Goal: Complete application form

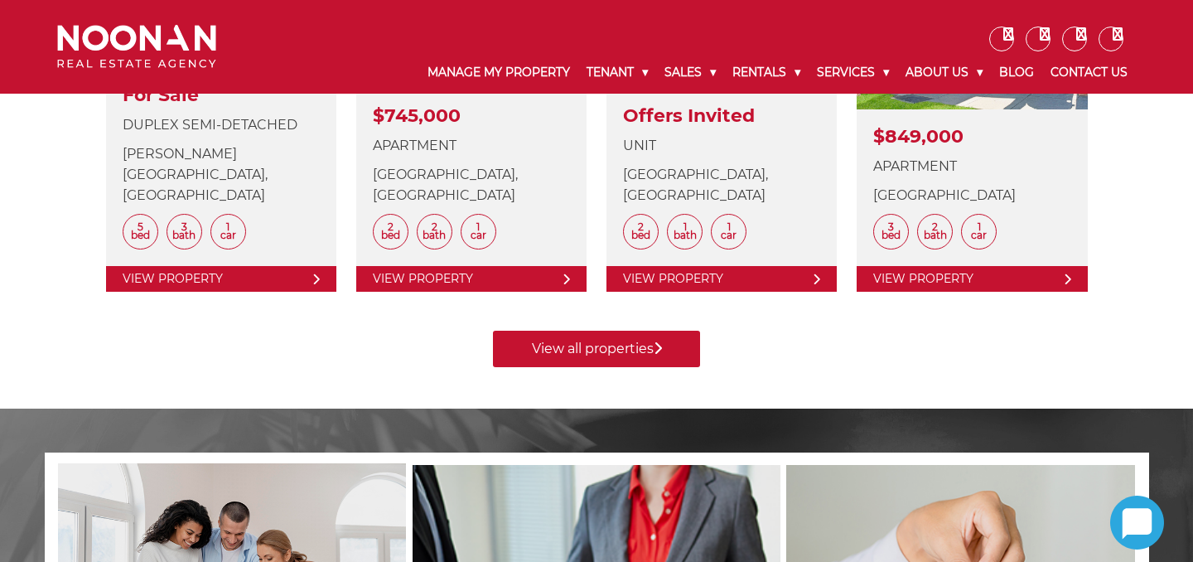
scroll to position [867, 0]
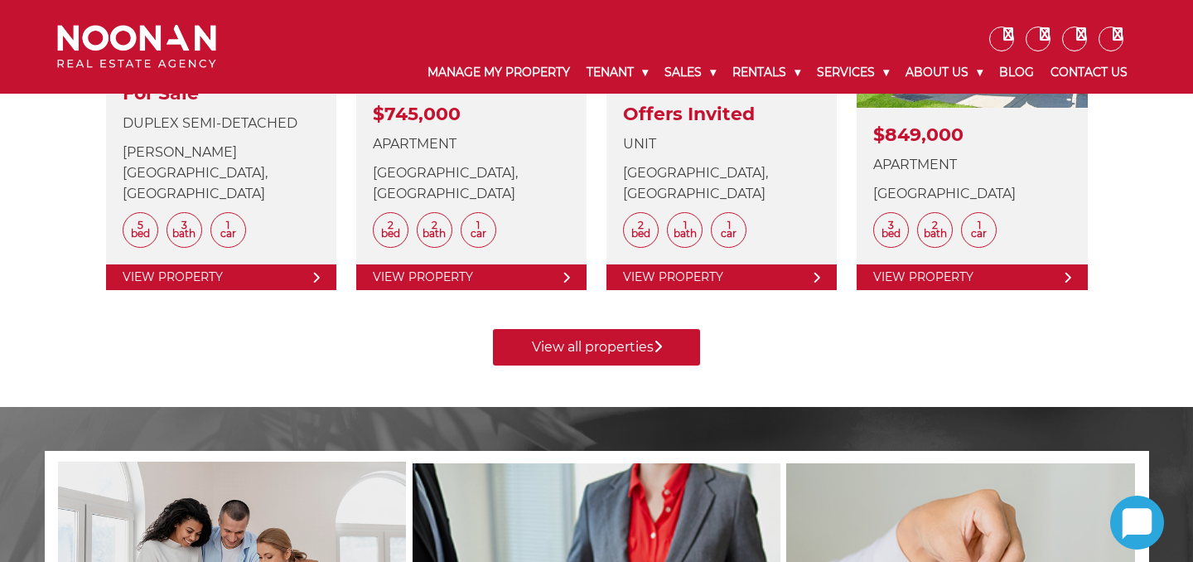
click at [591, 329] on link "View all properties" at bounding box center [596, 347] width 207 height 36
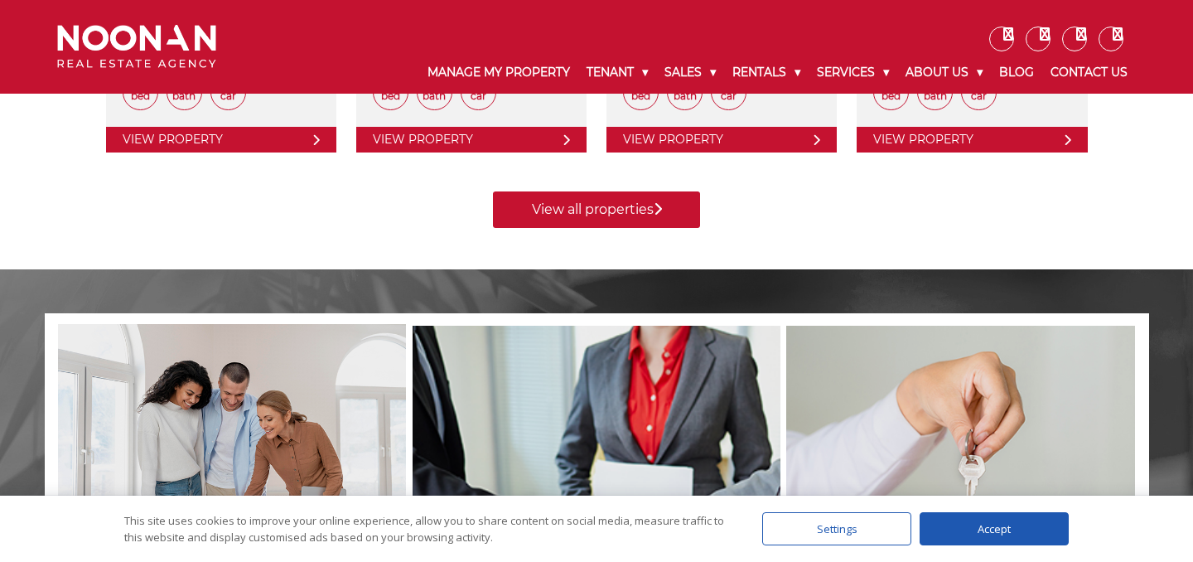
scroll to position [1010, 0]
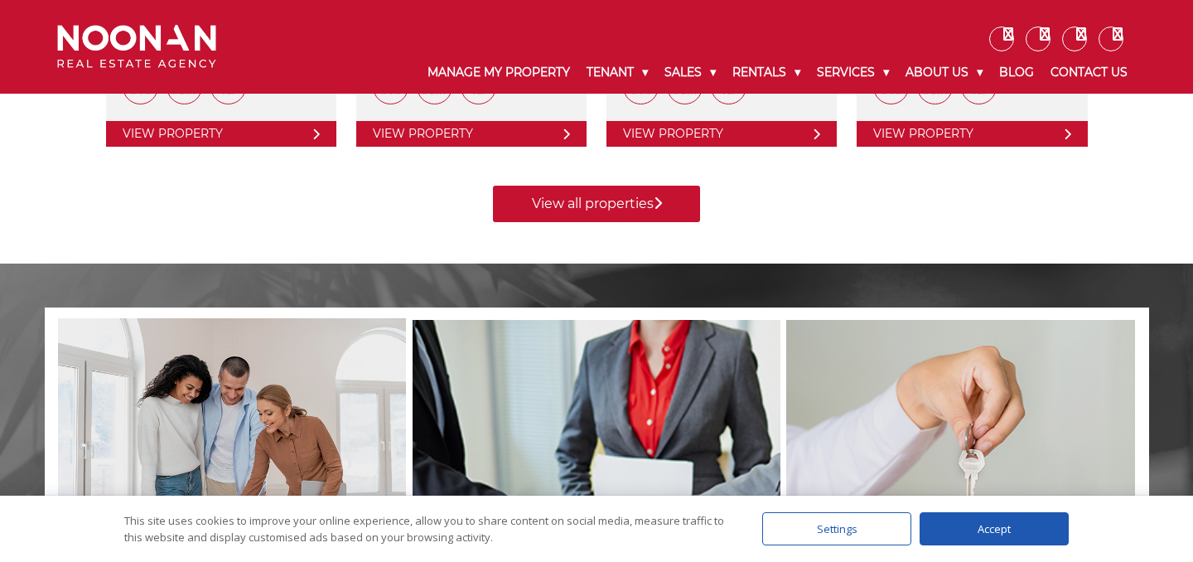
click at [978, 524] on div "Accept" at bounding box center [994, 528] width 149 height 33
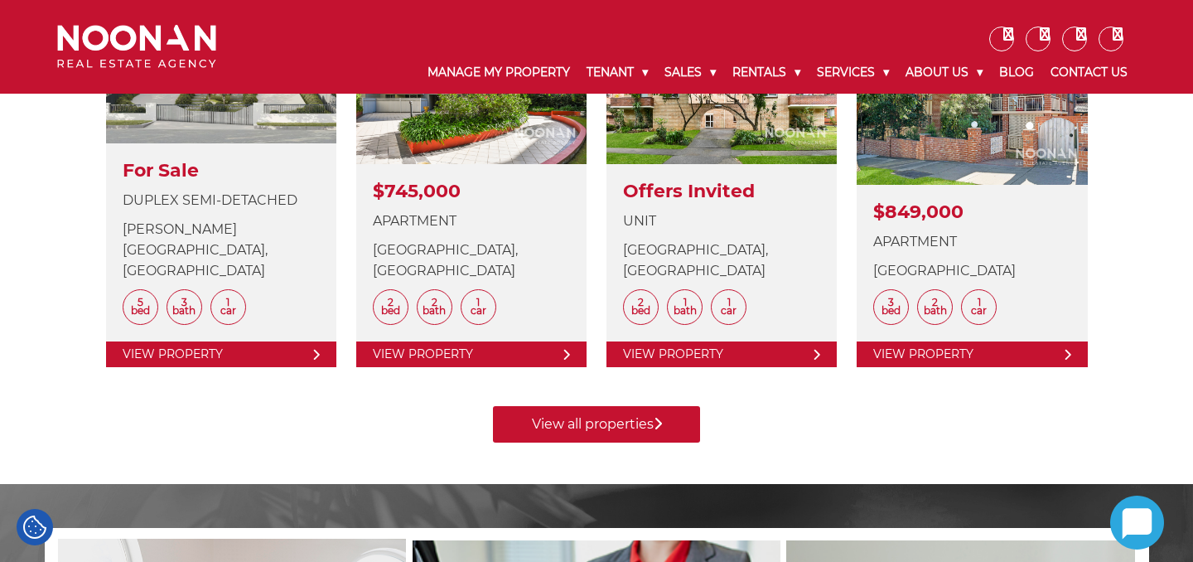
scroll to position [687, 0]
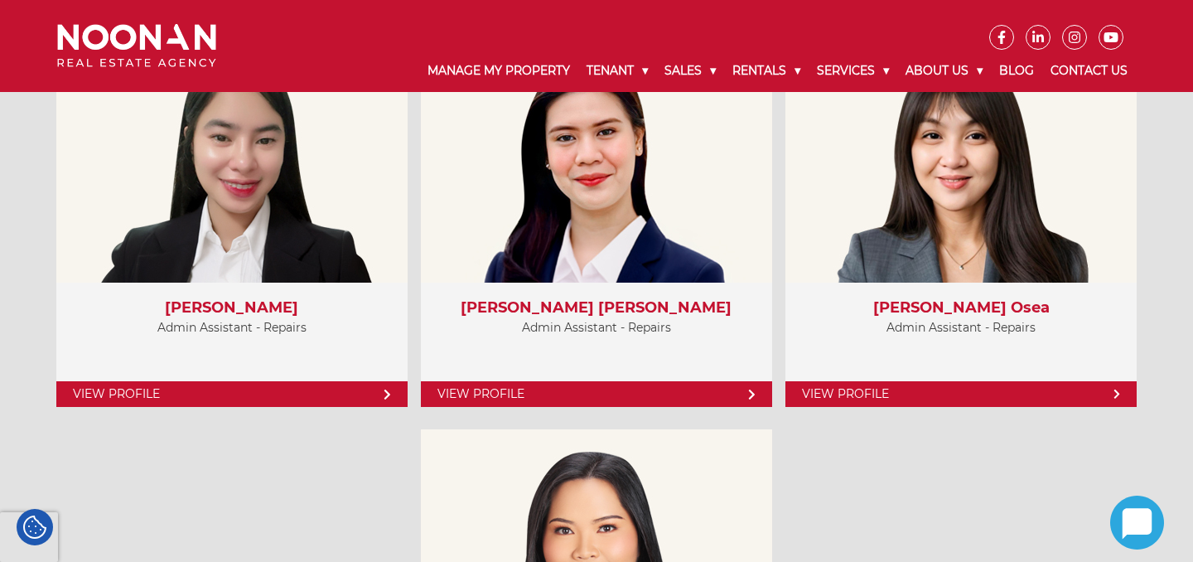
scroll to position [6273, 0]
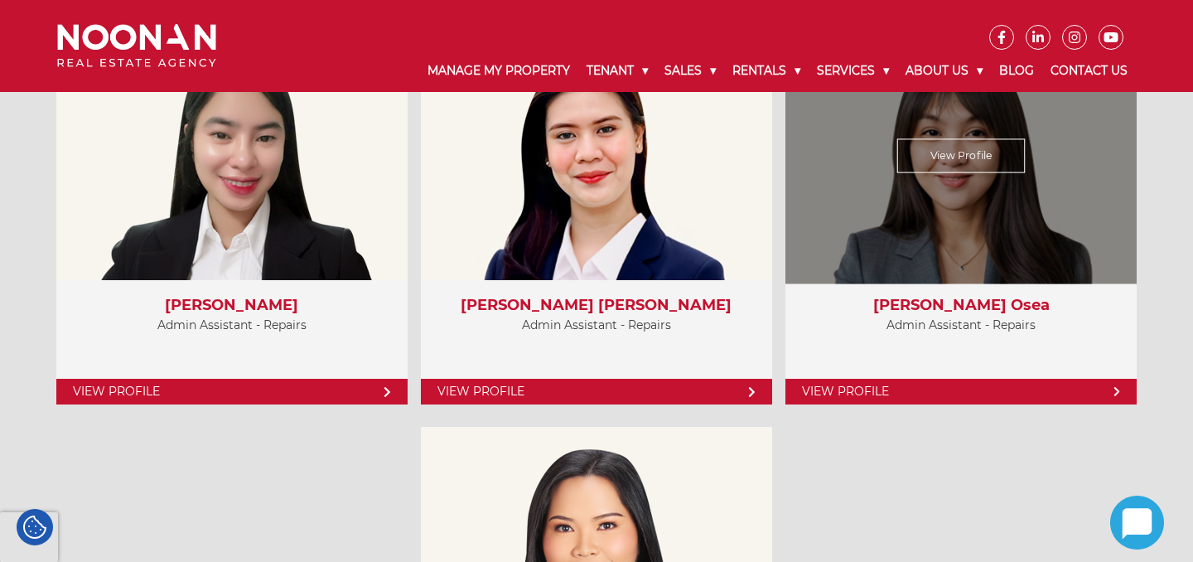
click at [983, 150] on link "View Profile" at bounding box center [961, 156] width 128 height 34
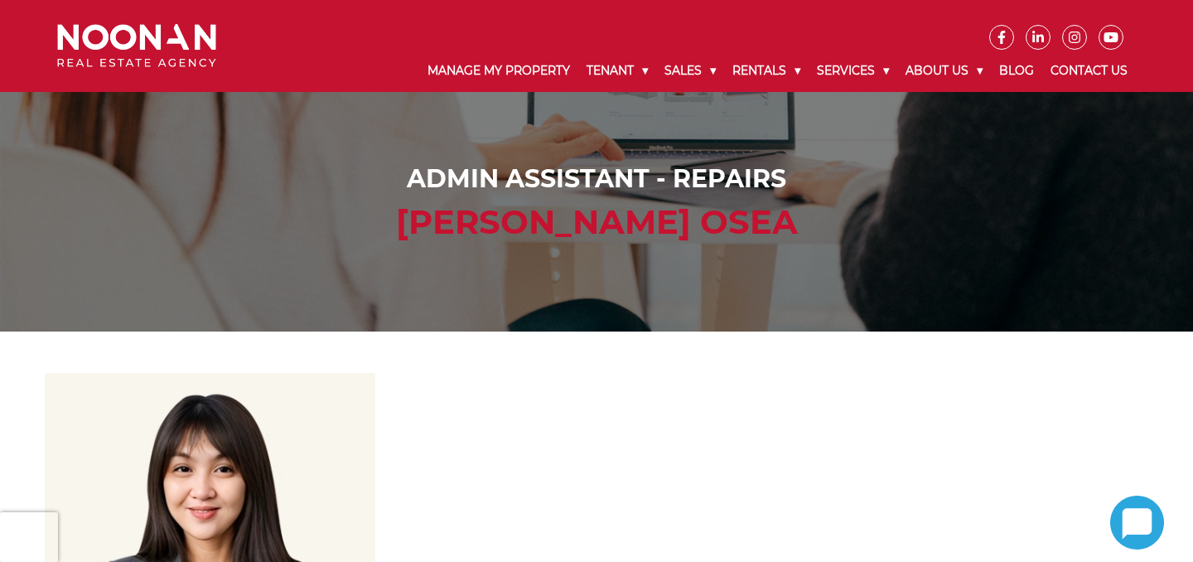
scroll to position [431, 0]
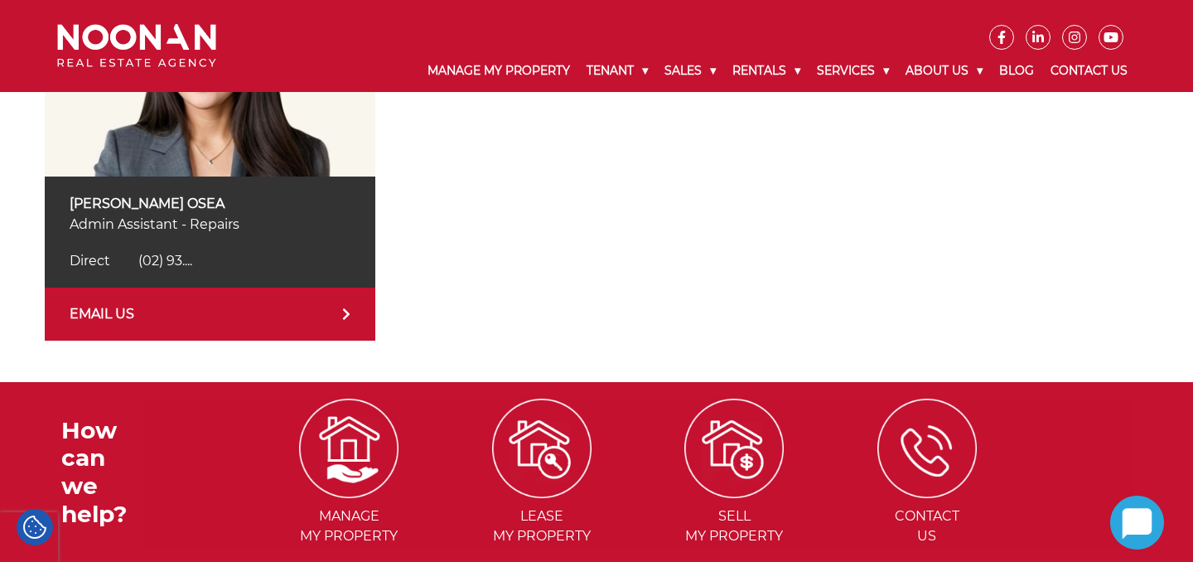
click at [302, 318] on link "EMAIL US" at bounding box center [210, 313] width 331 height 53
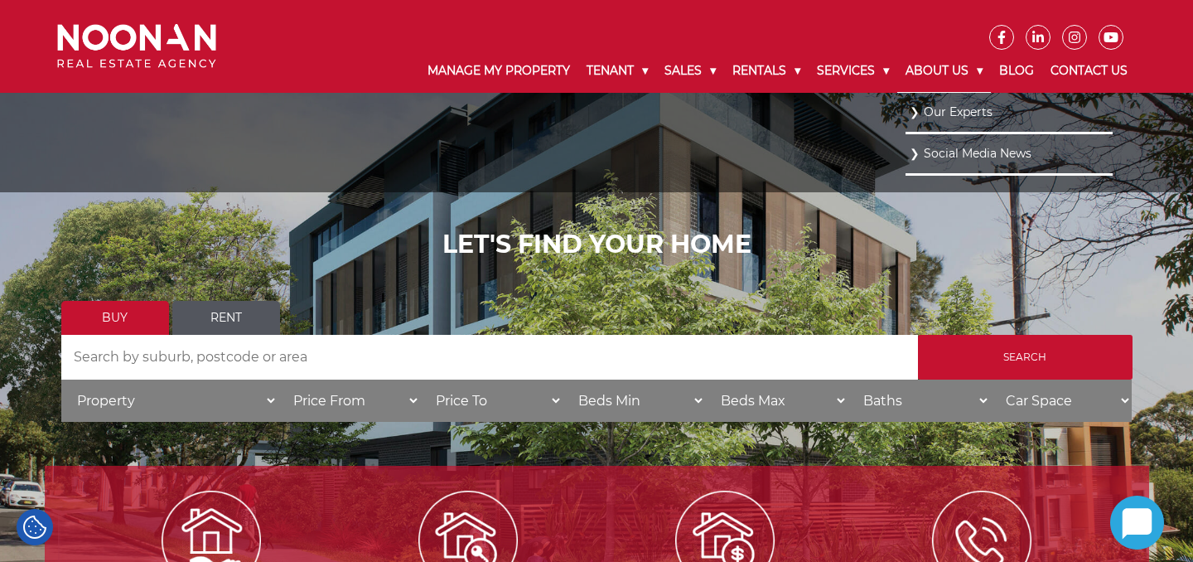
click at [967, 73] on link "About Us" at bounding box center [944, 71] width 94 height 43
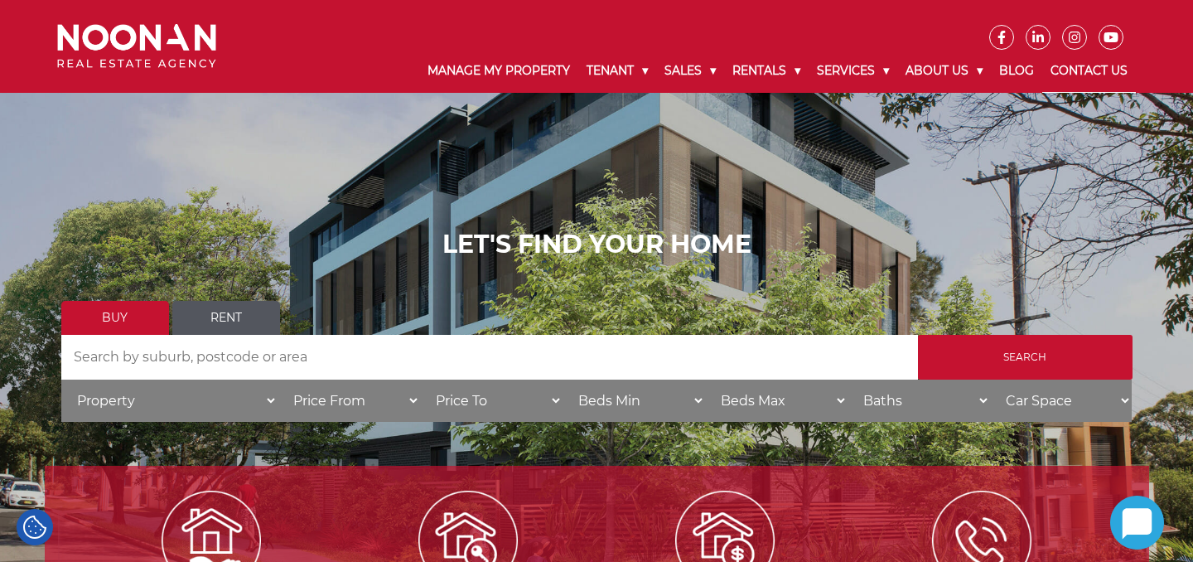
click at [1091, 67] on link "Contact Us" at bounding box center [1089, 71] width 94 height 43
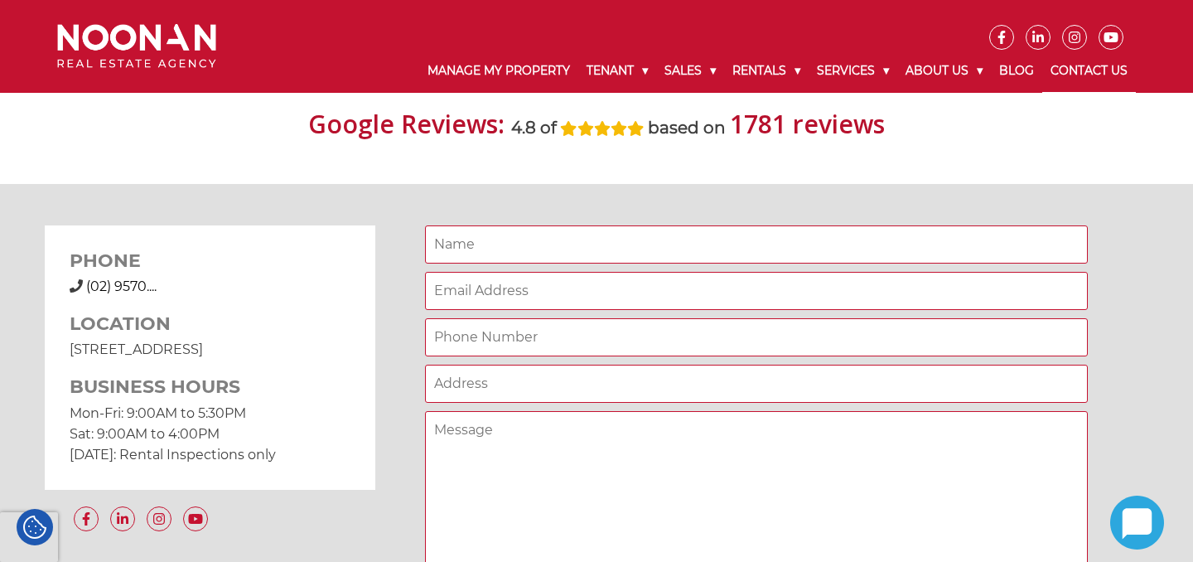
scroll to position [1207, 0]
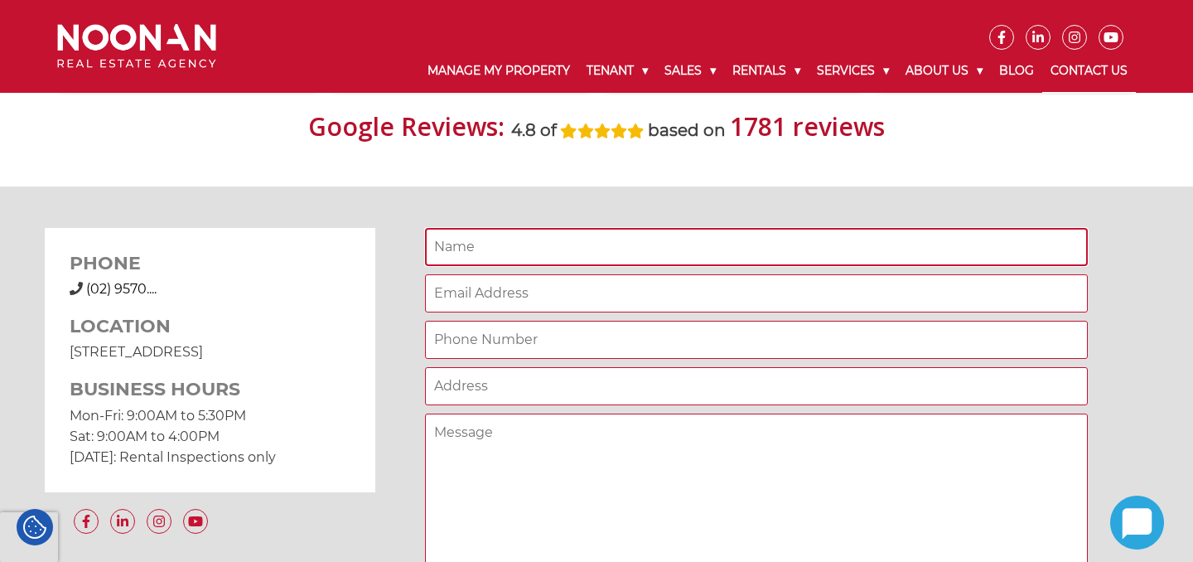
click at [693, 240] on input "Contact form" at bounding box center [756, 247] width 663 height 38
type input "[PERSON_NAME]"
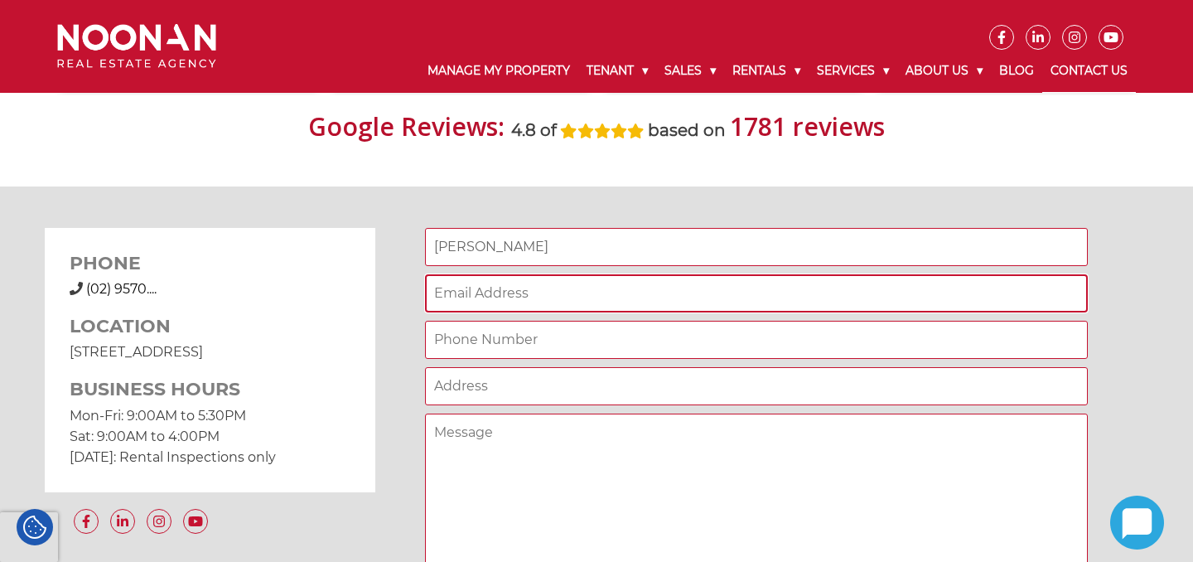
click at [626, 297] on input "Contact form" at bounding box center [756, 293] width 663 height 38
type input "[EMAIL_ADDRESS][DOMAIN_NAME]"
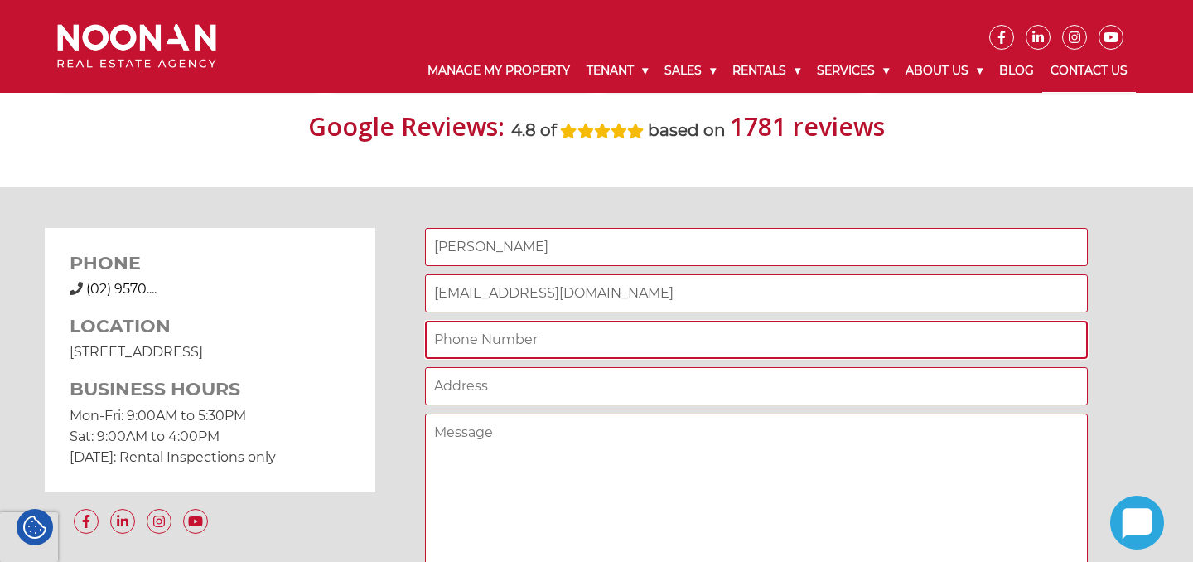
click at [614, 340] on input "Contact form" at bounding box center [756, 340] width 663 height 38
type input "09156459565"
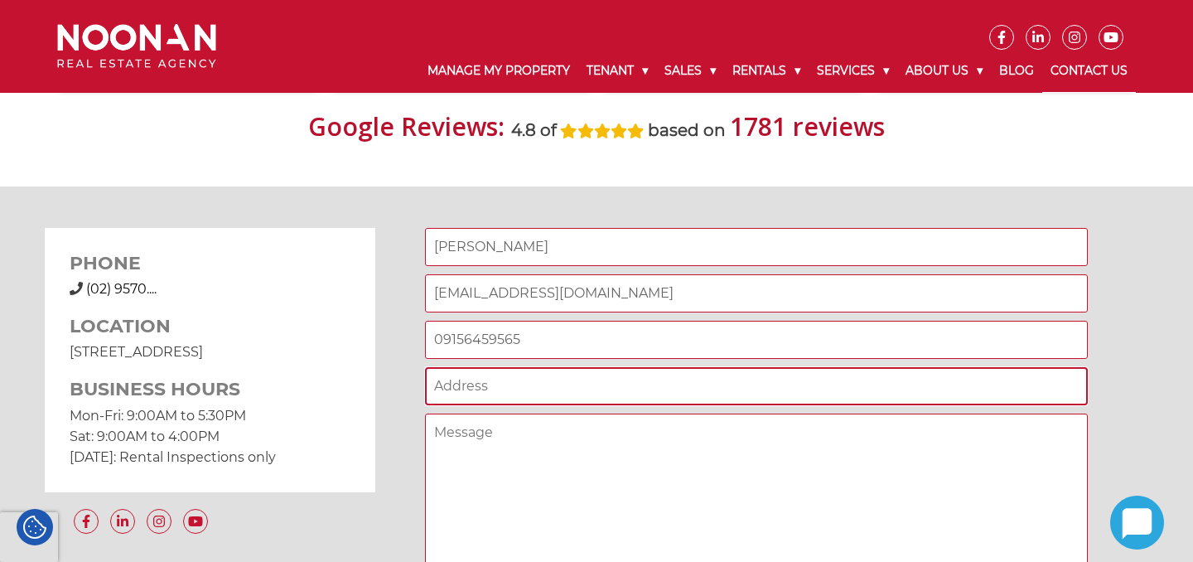
click at [609, 379] on input "Contact form" at bounding box center [756, 386] width 663 height 38
type input "[GEOGRAPHIC_DATA]"
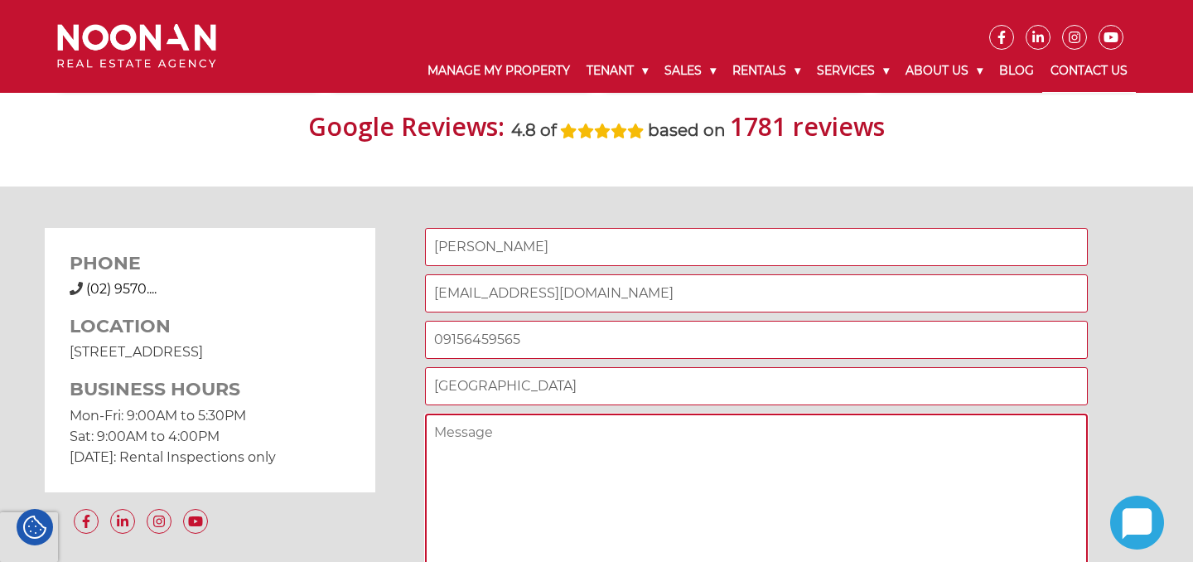
click at [580, 430] on textarea "Contact form" at bounding box center [756, 496] width 663 height 166
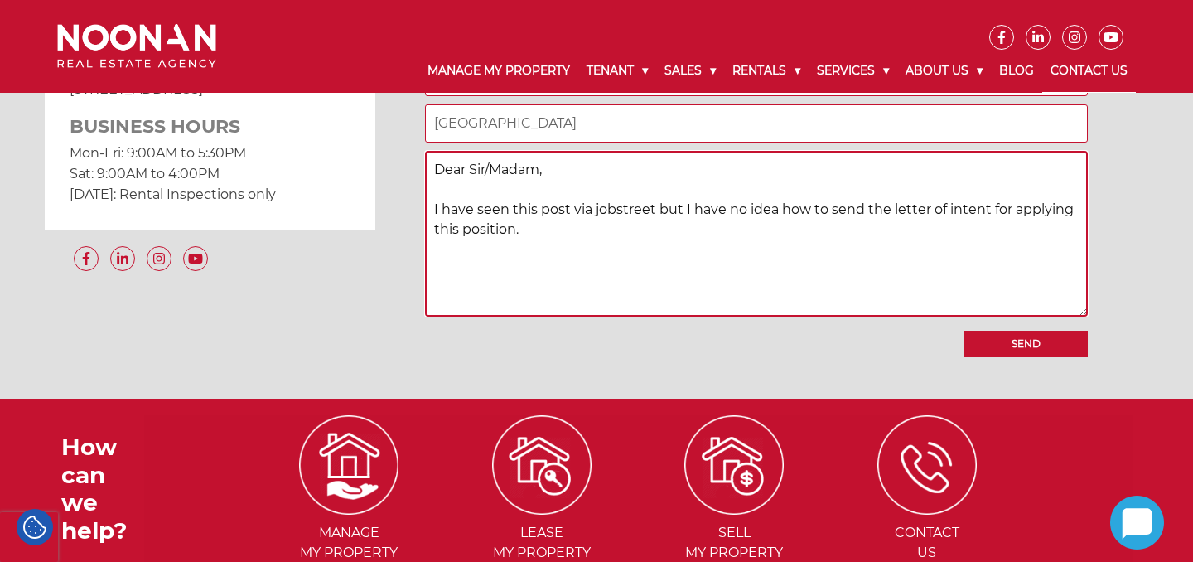
scroll to position [1474, 0]
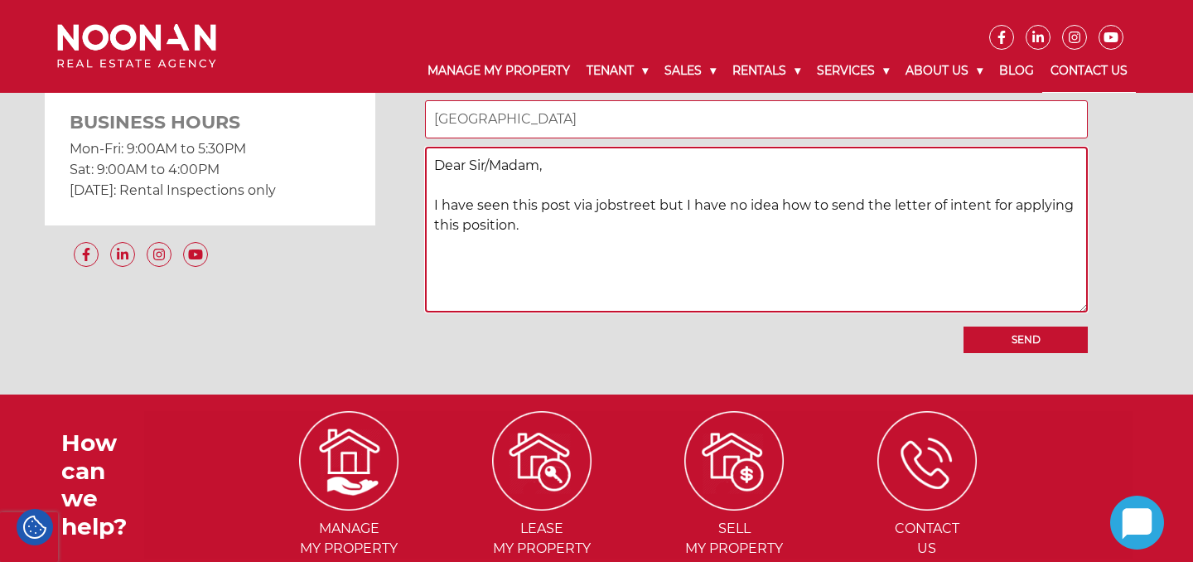
click at [659, 281] on textarea "Dear Sir/Madam, I have seen this post via jobstreet but I have no idea how to s…" at bounding box center [756, 230] width 663 height 166
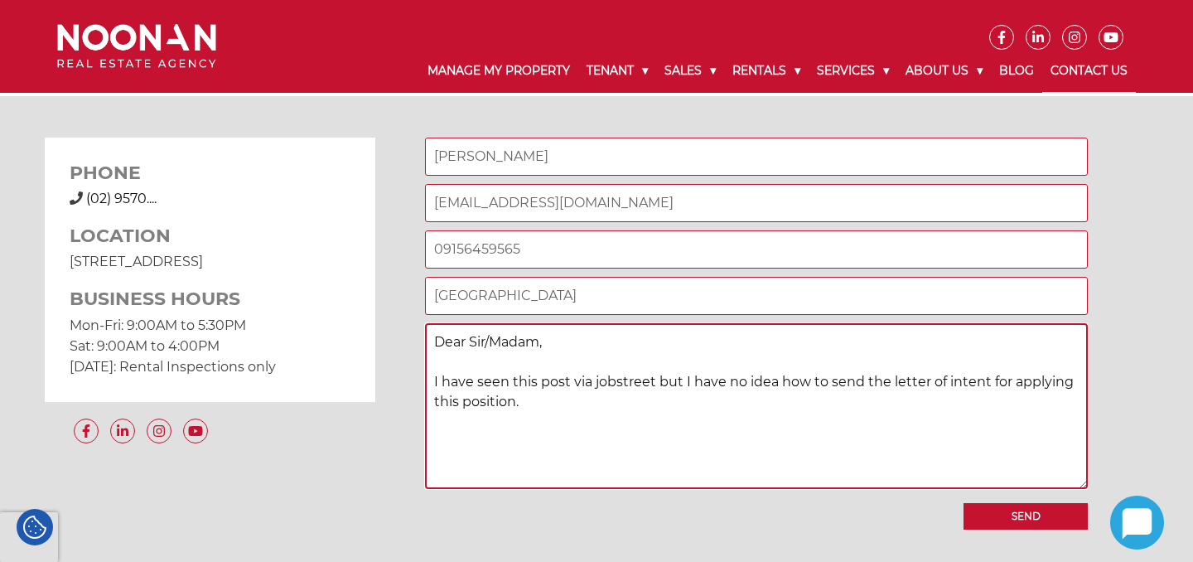
scroll to position [1295, 0]
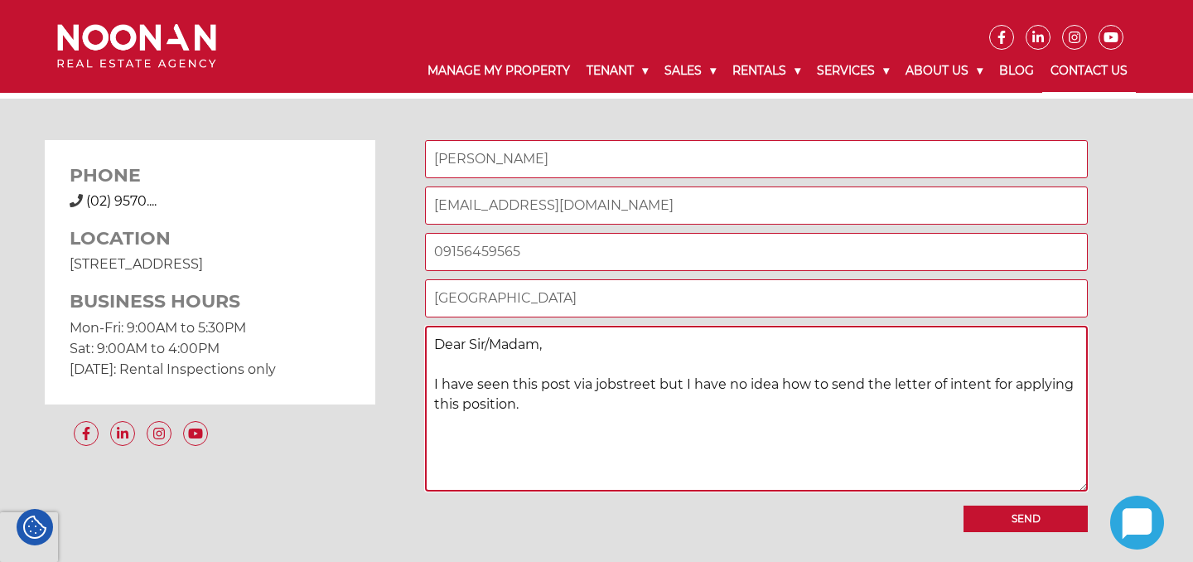
click at [579, 442] on textarea "Dear Sir/Madam, I have seen this post via jobstreet but I have no idea how to s…" at bounding box center [756, 409] width 663 height 166
click at [582, 459] on textarea "Dear Sir/Madam, I have seen this post via jobstreet but I have no idea how to s…" at bounding box center [756, 409] width 663 height 166
paste textarea "Work Abroad Opportunity: Property Manager ([GEOGRAPHIC_DATA]-Based Role) [PERSO…"
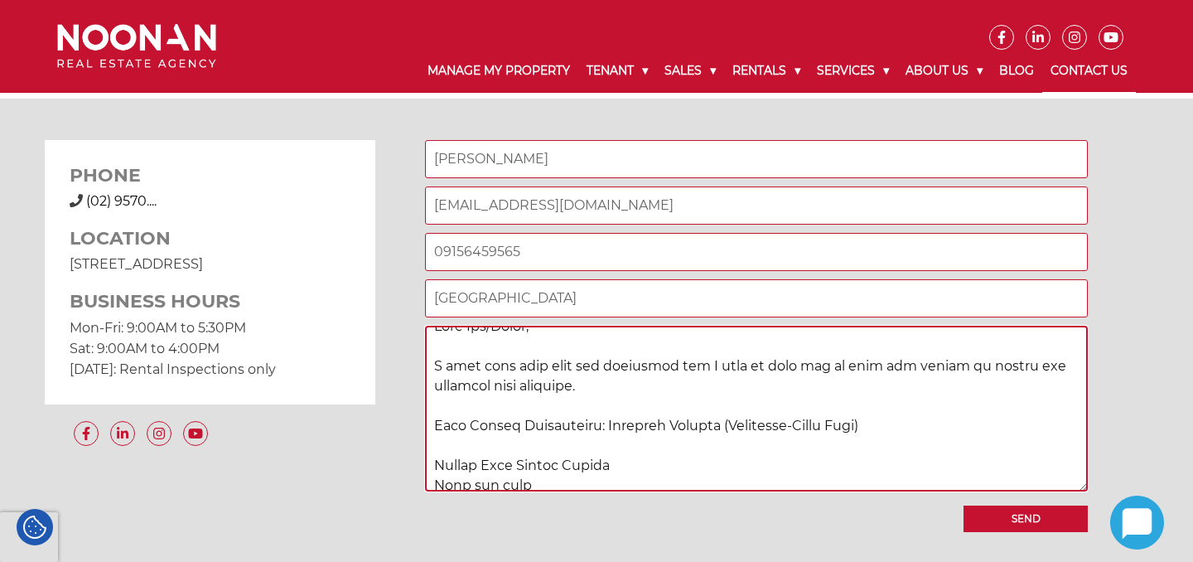
scroll to position [0, 0]
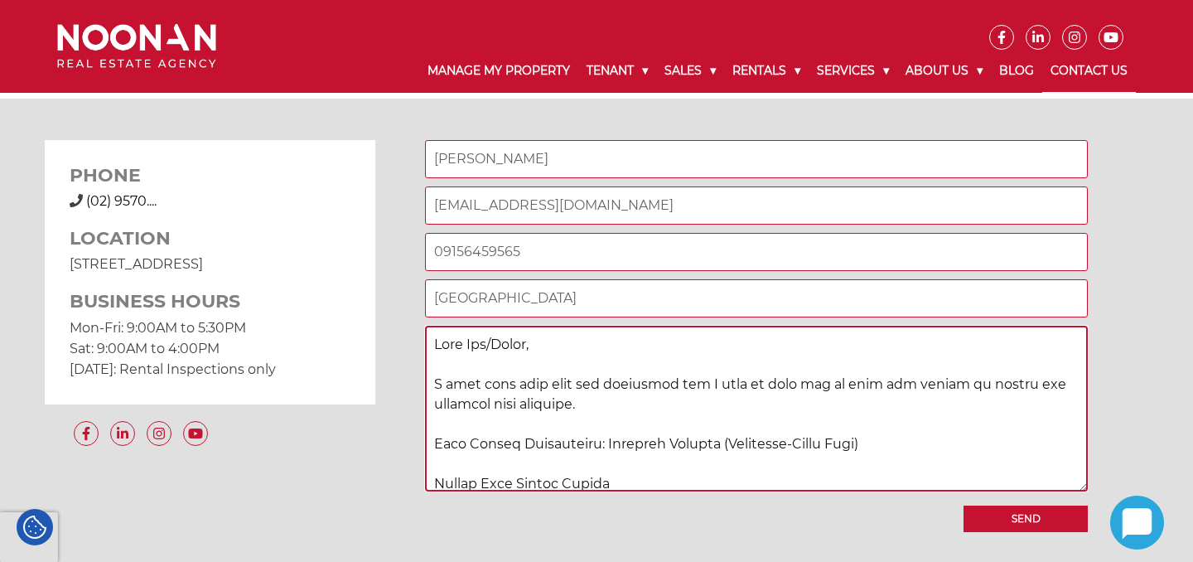
drag, startPoint x: 432, startPoint y: 445, endPoint x: 903, endPoint y: 442, distance: 470.6
click at [903, 442] on textarea "Contact form" at bounding box center [756, 409] width 663 height 166
click at [975, 446] on textarea "Contact form" at bounding box center [756, 409] width 663 height 166
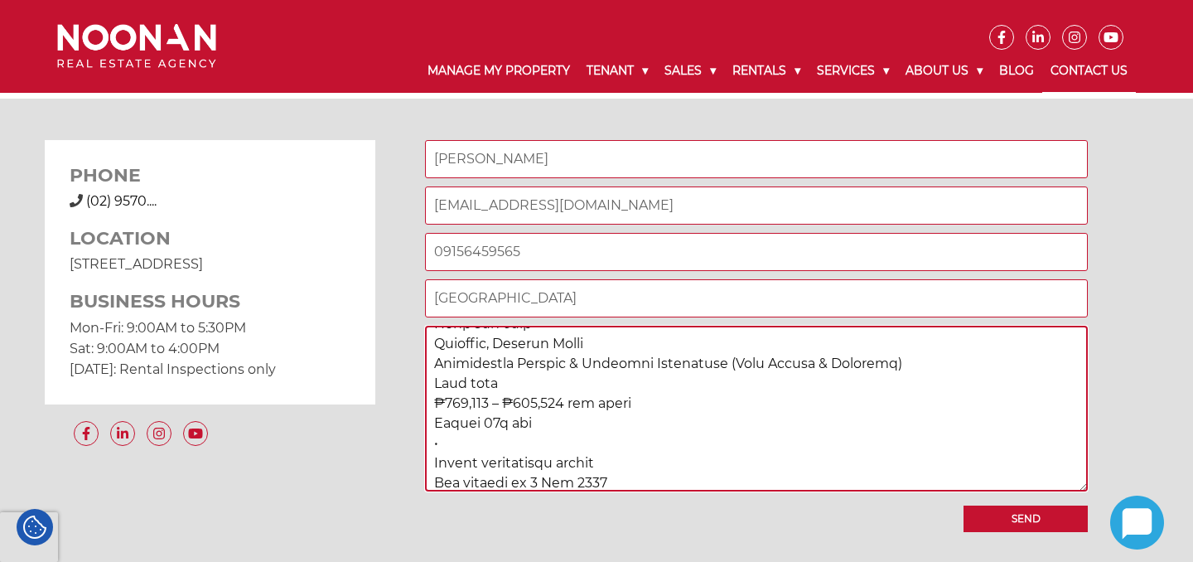
scroll to position [199, 0]
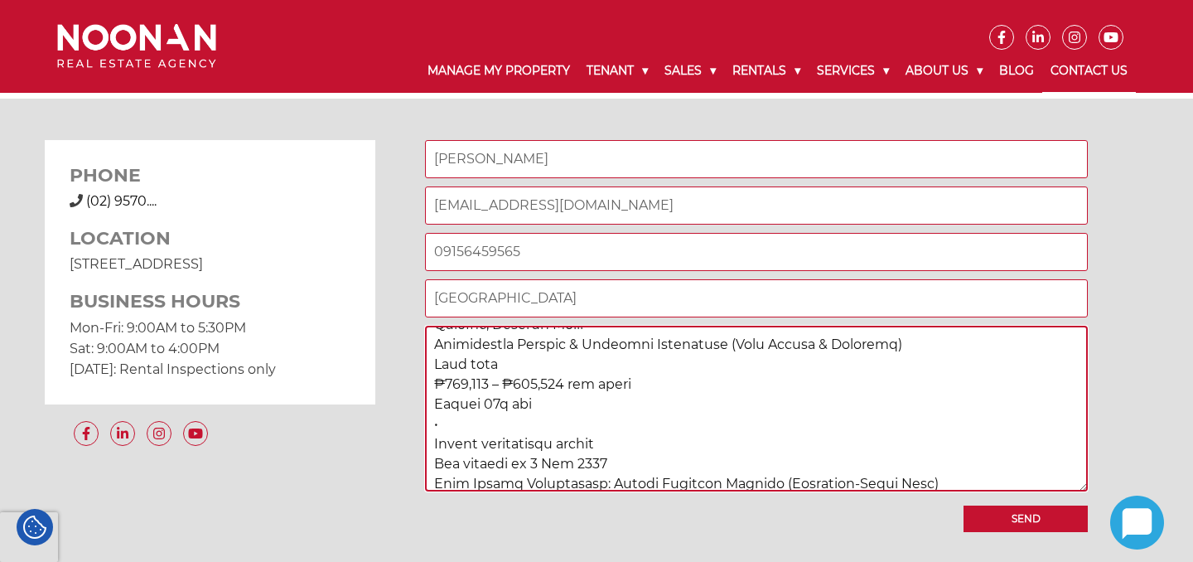
drag, startPoint x: 663, startPoint y: 386, endPoint x: 431, endPoint y: 384, distance: 232.0
click at [431, 384] on textarea "Contact form" at bounding box center [756, 409] width 663 height 166
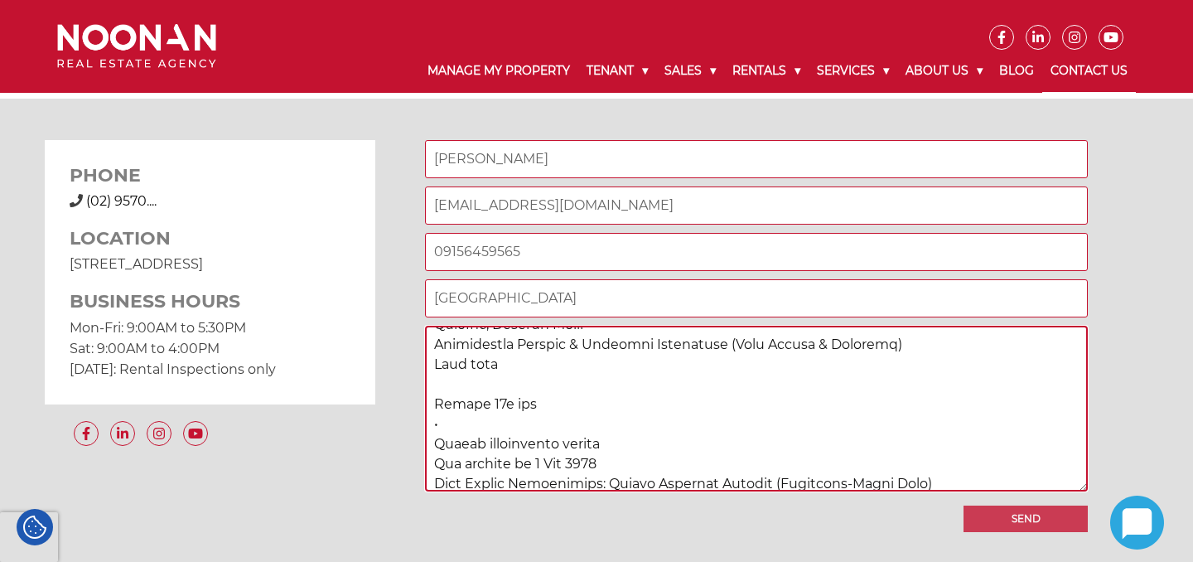
type textarea "Lore Ips/Dolor, S amet cons adip elit sed doeiusmod tem I utla et dolo mag al e…"
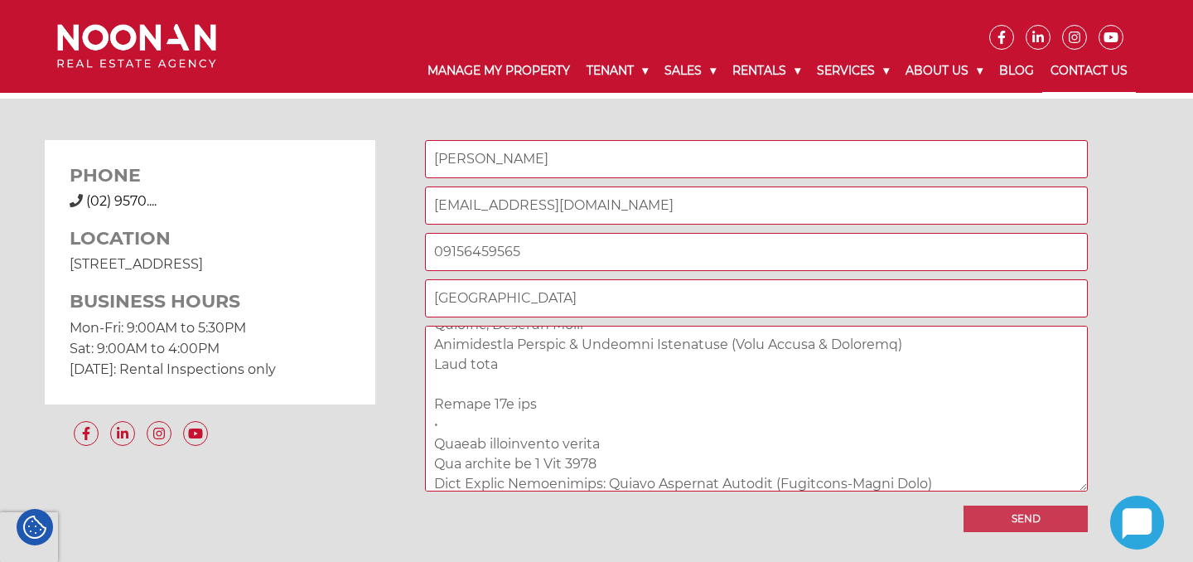
click at [1027, 520] on input "Send" at bounding box center [1026, 518] width 124 height 27
